Goal: Find specific page/section: Find specific page/section

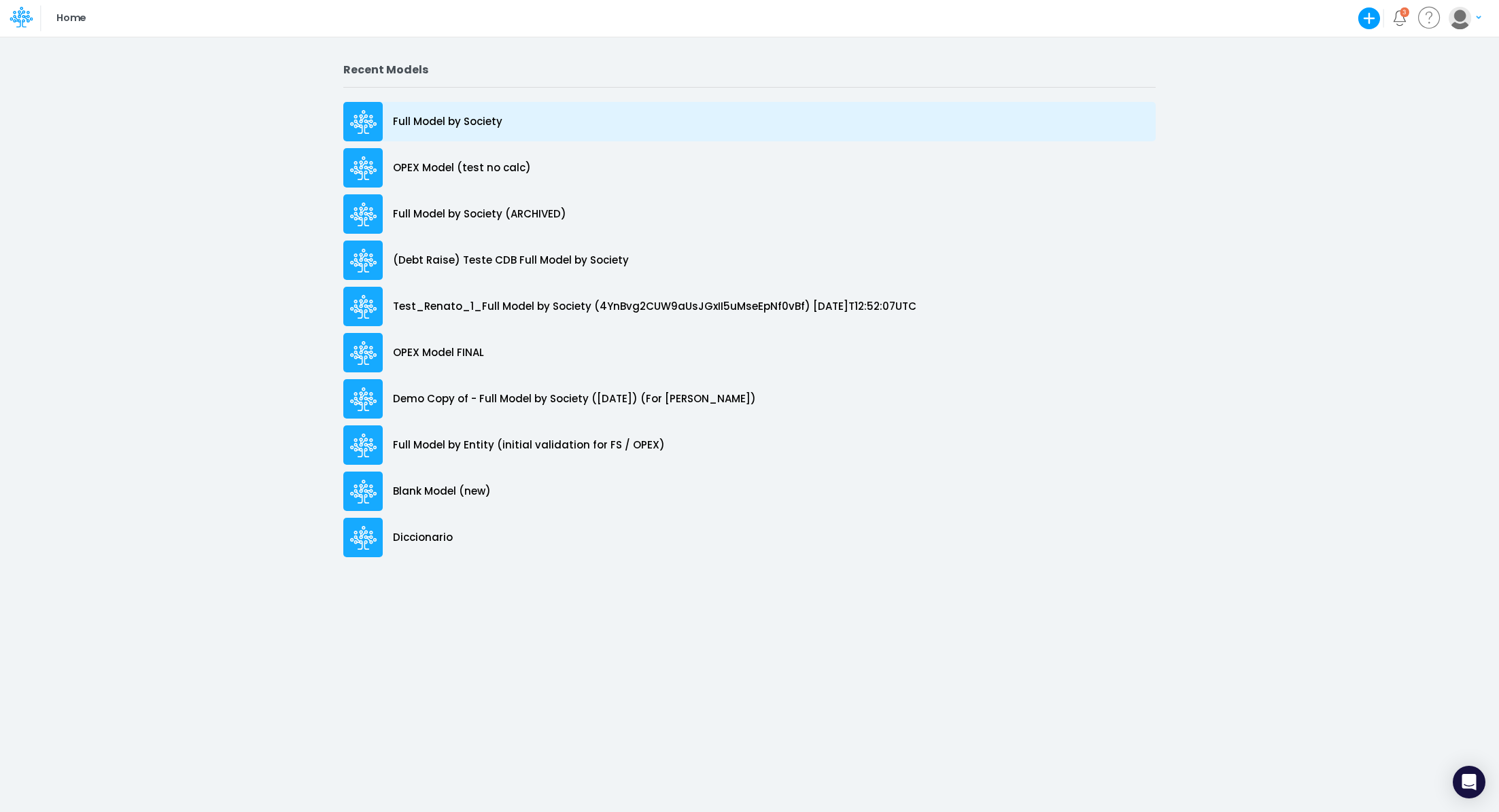
click at [397, 123] on p "Full Model by Society" at bounding box center [447, 122] width 109 height 16
